Goal: Use online tool/utility: Utilize a website feature to perform a specific function

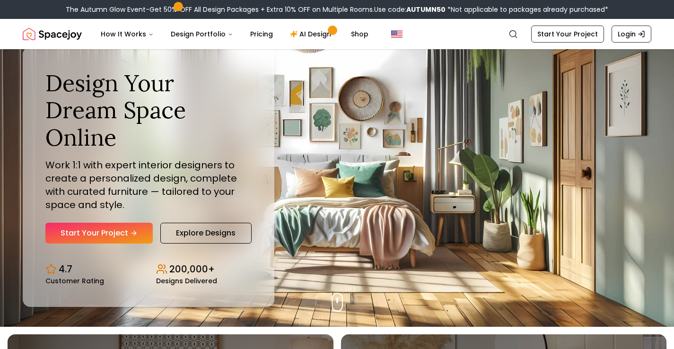
scroll to position [1, 0]
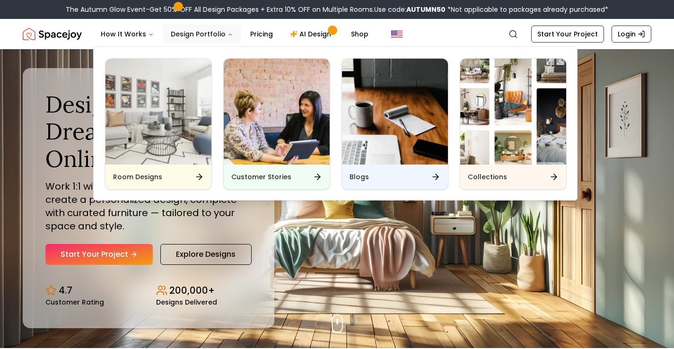
click at [228, 33] on icon "Main" at bounding box center [231, 35] width 6 height 6
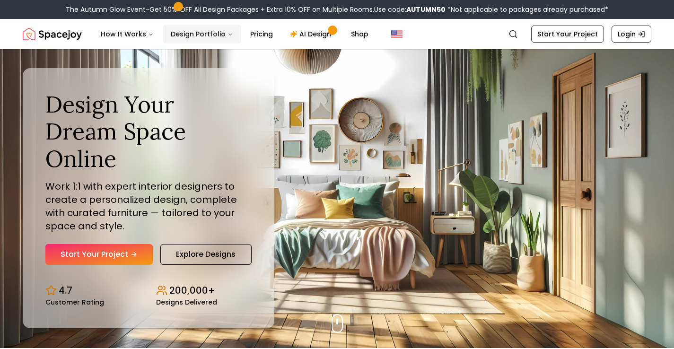
click at [228, 33] on icon "Main" at bounding box center [231, 35] width 6 height 6
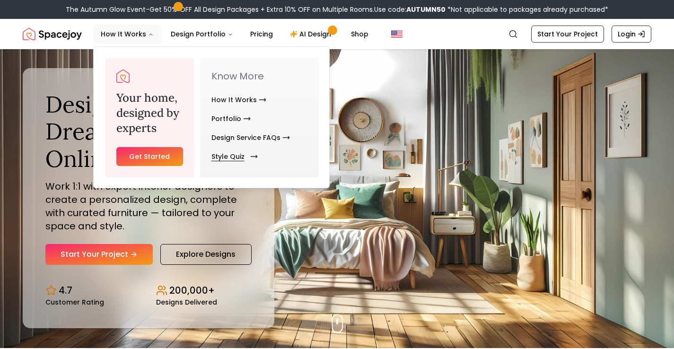
click at [232, 156] on link "Style Quiz" at bounding box center [233, 156] width 43 height 19
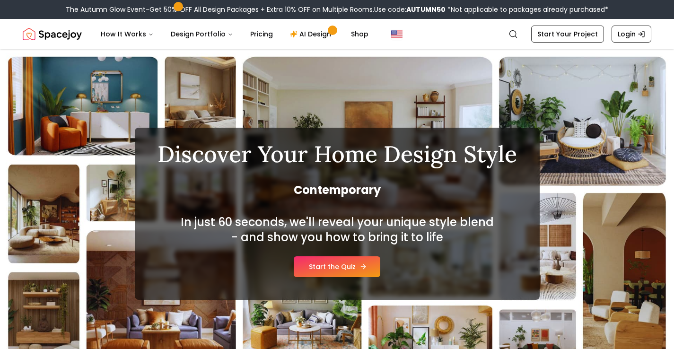
click at [352, 265] on link "Start the Quiz" at bounding box center [337, 267] width 87 height 21
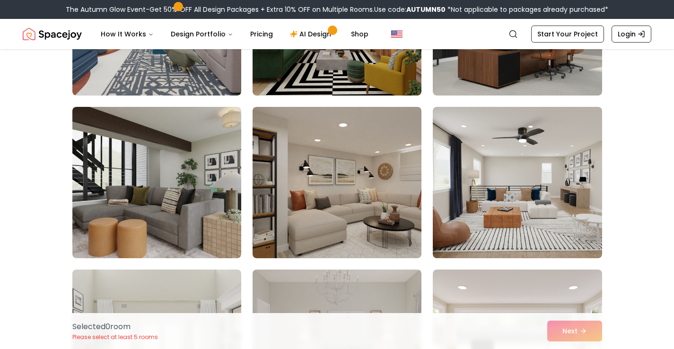
scroll to position [4418, 0]
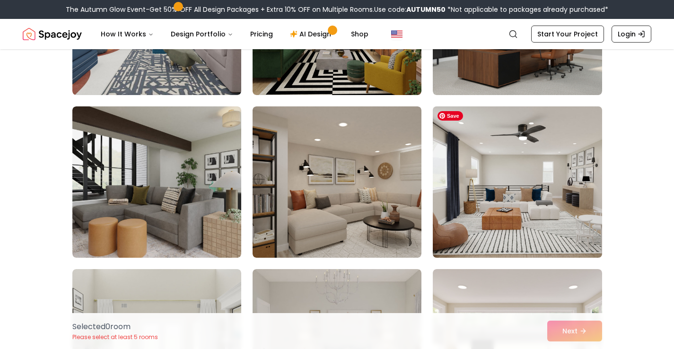
click at [509, 201] on img at bounding box center [517, 182] width 177 height 159
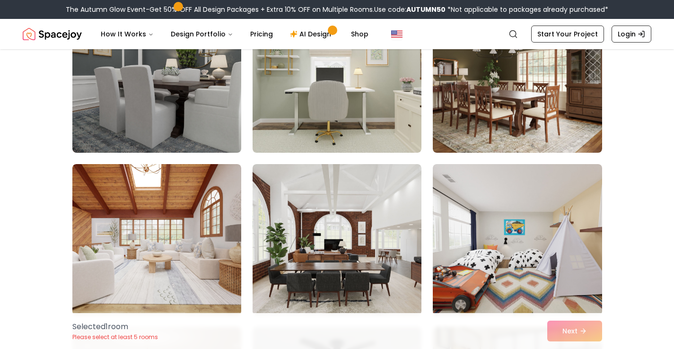
scroll to position [4851, 0]
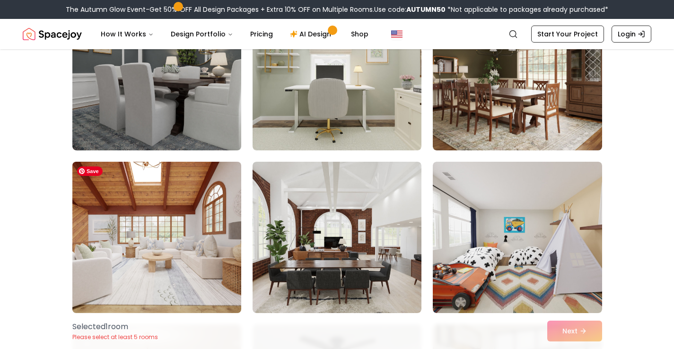
click at [218, 237] on img at bounding box center [156, 237] width 177 height 159
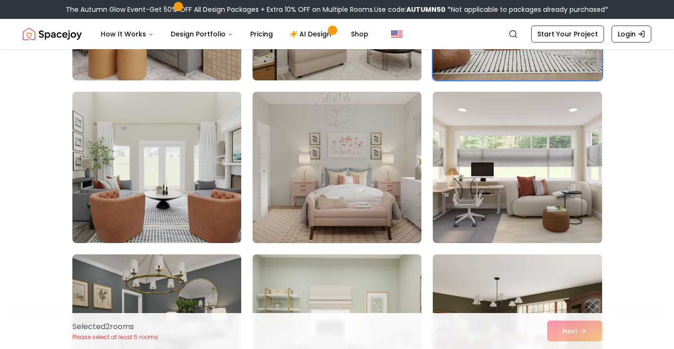
scroll to position [4589, 0]
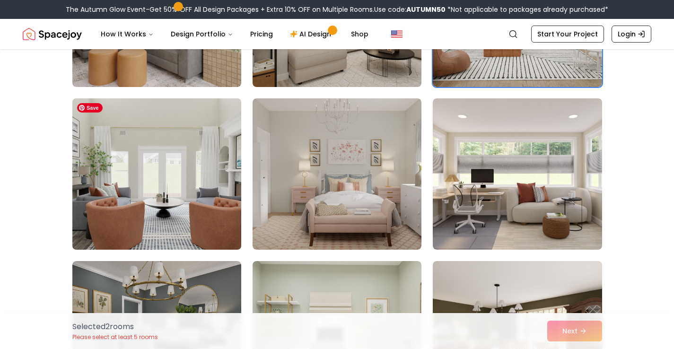
click at [189, 186] on img at bounding box center [156, 174] width 177 height 159
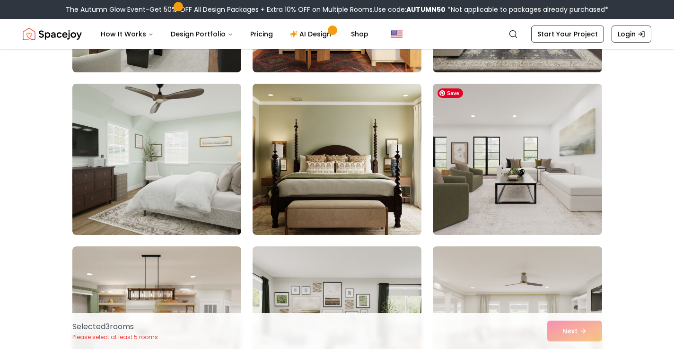
scroll to position [3950, 0]
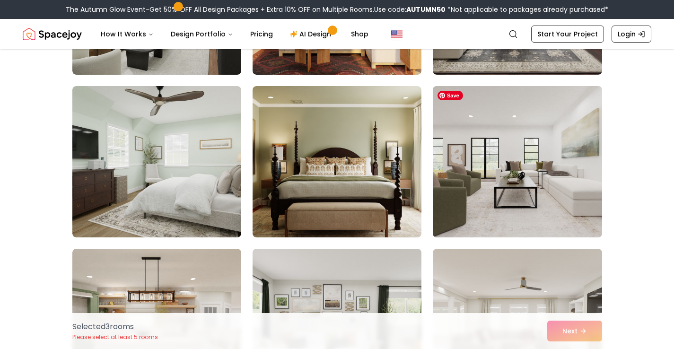
click at [557, 149] on img at bounding box center [517, 161] width 177 height 159
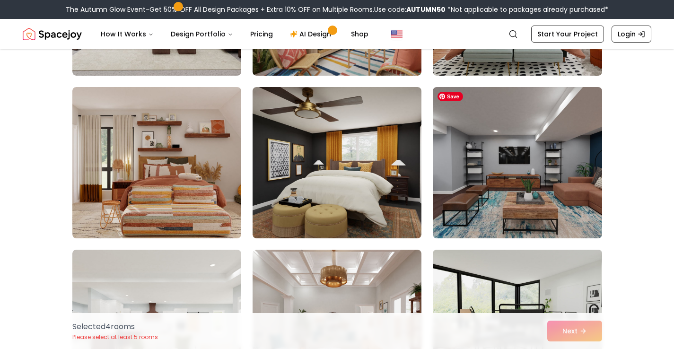
scroll to position [1828, 0]
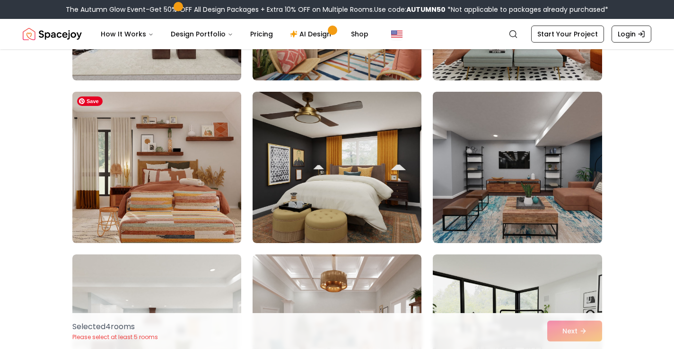
click at [202, 179] on img at bounding box center [156, 167] width 177 height 159
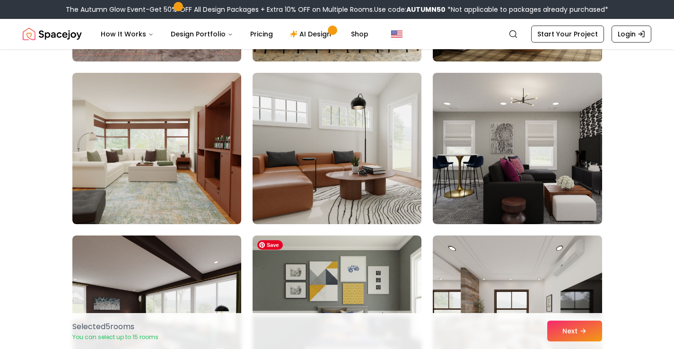
scroll to position [216, 0]
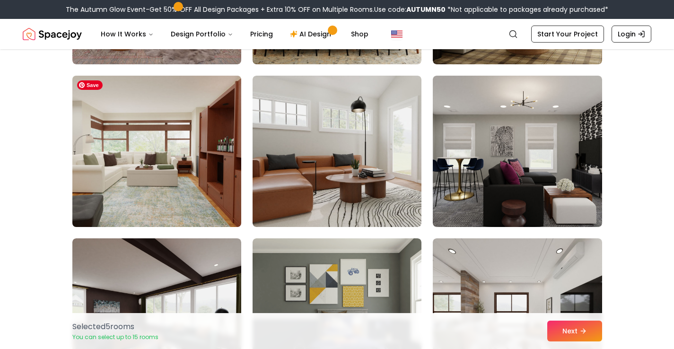
click at [168, 176] on img at bounding box center [156, 151] width 177 height 159
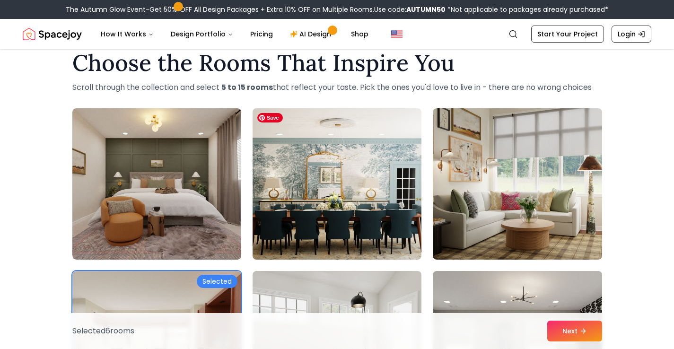
scroll to position [0, 0]
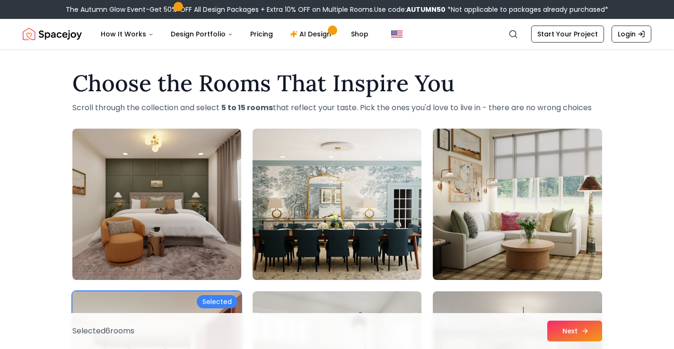
click at [576, 334] on button "Next" at bounding box center [575, 331] width 55 height 21
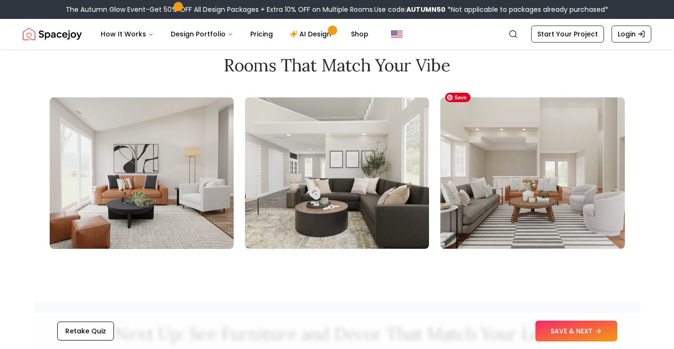
scroll to position [1012, 0]
